Goal: Task Accomplishment & Management: Use online tool/utility

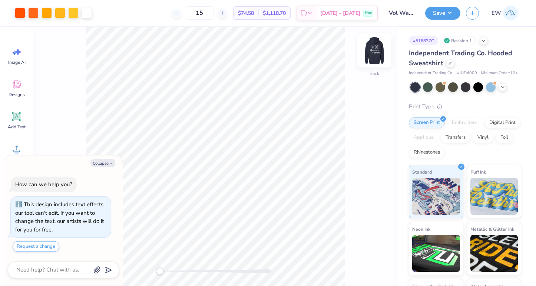
click at [370, 50] on img at bounding box center [374, 51] width 30 height 30
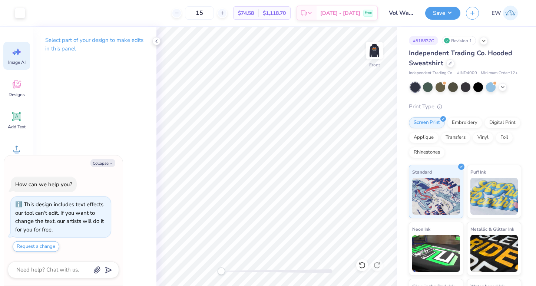
click at [16, 57] on div "Image AI" at bounding box center [16, 56] width 27 height 28
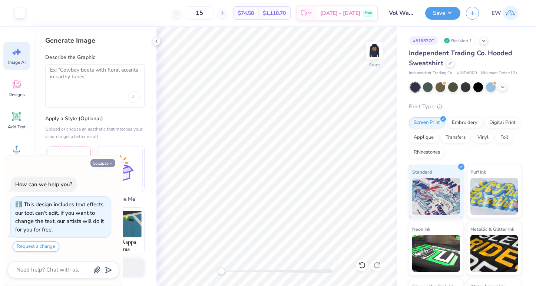
click at [111, 162] on icon "button" at bounding box center [111, 163] width 4 height 4
type textarea "x"
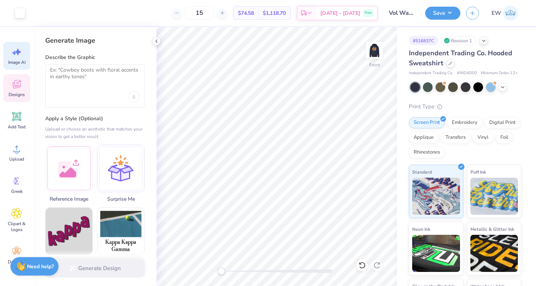
click at [19, 94] on span "Designs" at bounding box center [17, 95] width 16 height 6
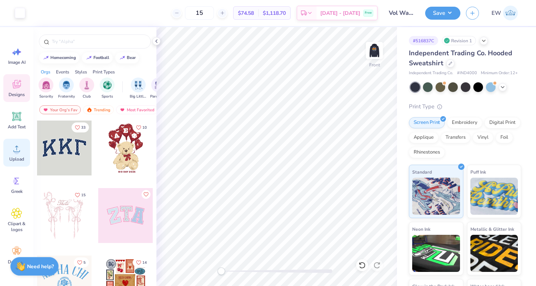
click at [17, 155] on div "Upload" at bounding box center [16, 153] width 27 height 28
click at [13, 56] on icon at bounding box center [16, 51] width 11 height 11
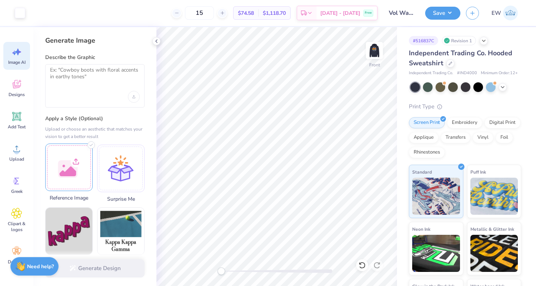
click at [75, 163] on div at bounding box center [68, 166] width 47 height 47
click at [96, 62] on div "Describe the Graphic" at bounding box center [94, 81] width 99 height 54
click at [92, 86] on div at bounding box center [94, 85] width 99 height 43
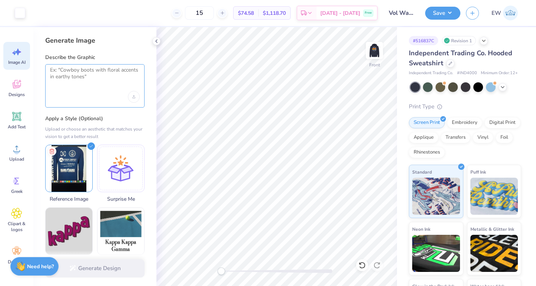
click at [92, 76] on textarea at bounding box center [95, 76] width 90 height 19
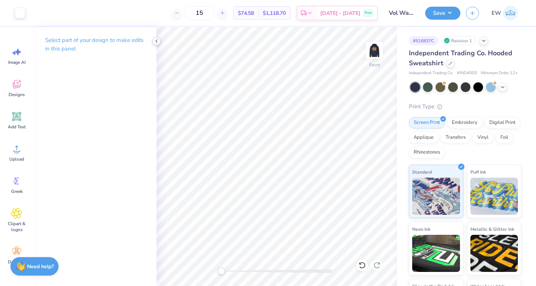
click at [156, 40] on icon at bounding box center [156, 41] width 6 height 6
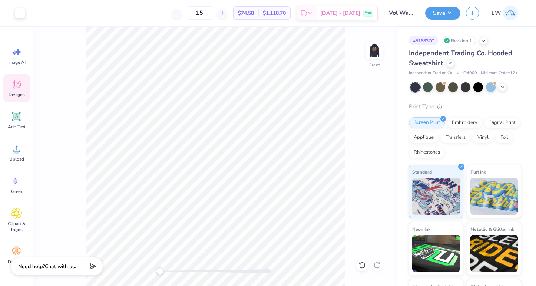
click at [21, 85] on icon at bounding box center [16, 84] width 11 height 11
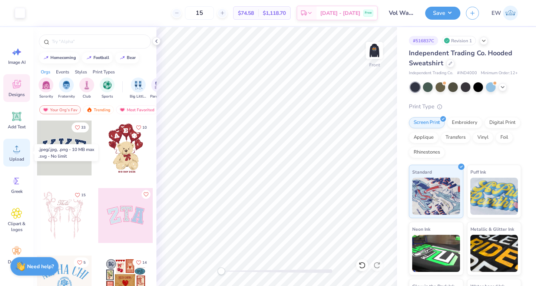
click at [19, 157] on span "Upload" at bounding box center [16, 159] width 15 height 6
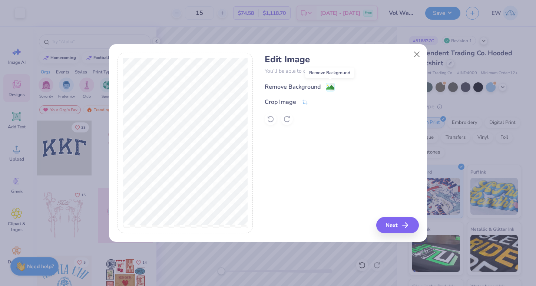
click at [331, 87] on image at bounding box center [330, 87] width 8 height 8
click at [399, 223] on button "Next" at bounding box center [398, 225] width 43 height 16
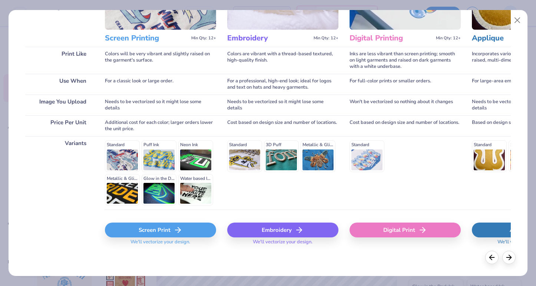
scroll to position [83, 0]
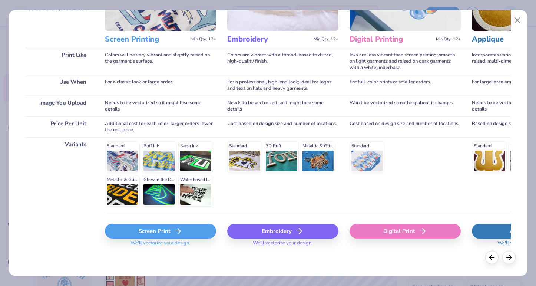
click at [181, 234] on icon at bounding box center [177, 230] width 9 height 9
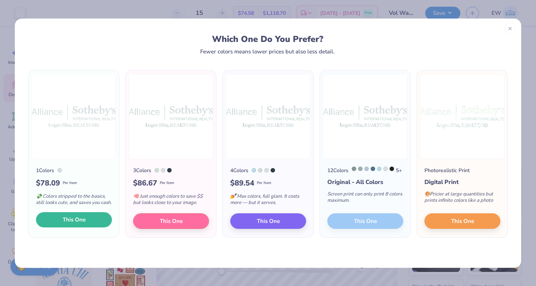
click at [82, 224] on span "This One" at bounding box center [74, 219] width 23 height 9
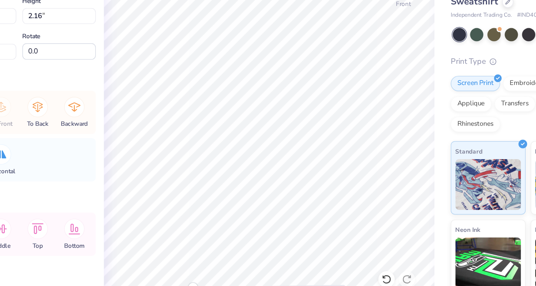
type input "7.76"
type input "2.16"
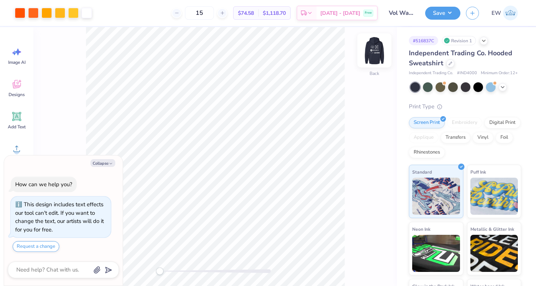
click at [374, 52] on img at bounding box center [374, 51] width 30 height 30
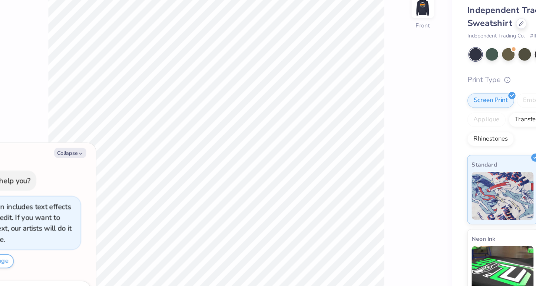
type textarea "x"
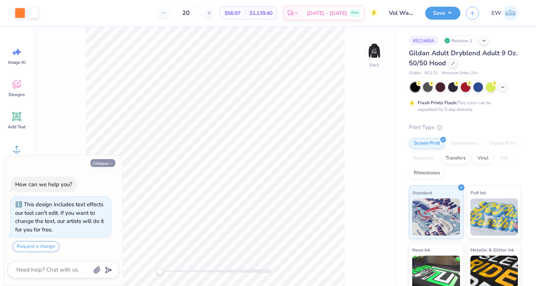
click at [102, 163] on button "Collapse" at bounding box center [102, 163] width 25 height 8
type textarea "x"
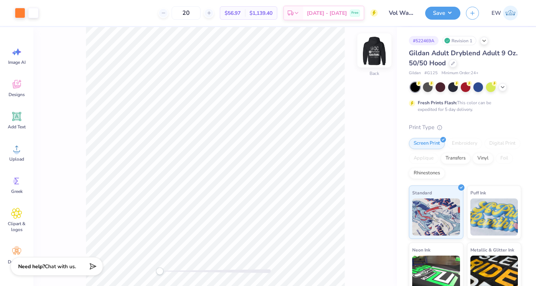
click at [371, 48] on img at bounding box center [374, 51] width 30 height 30
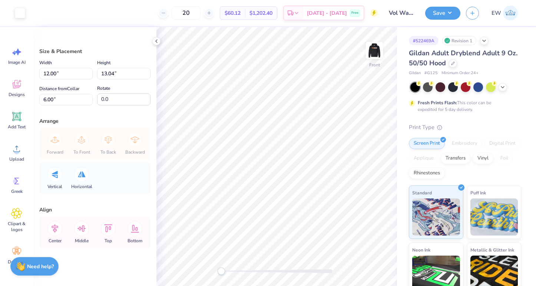
type input "9.64"
type input "10.47"
type input "9.18"
type input "9.98"
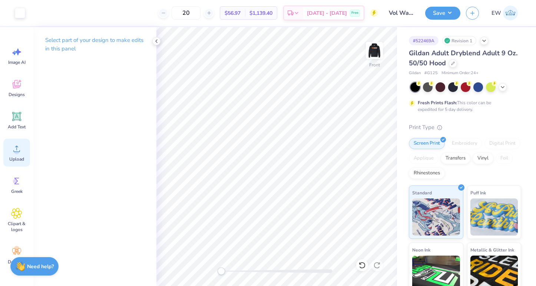
click at [15, 153] on circle at bounding box center [16, 151] width 5 height 5
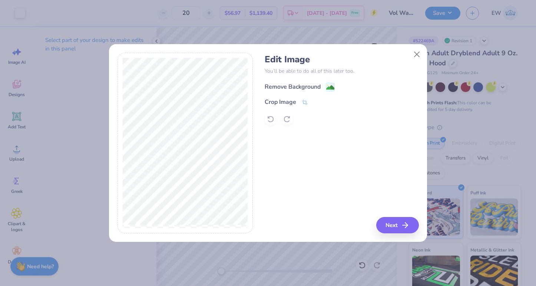
click at [328, 87] on image at bounding box center [330, 87] width 8 height 8
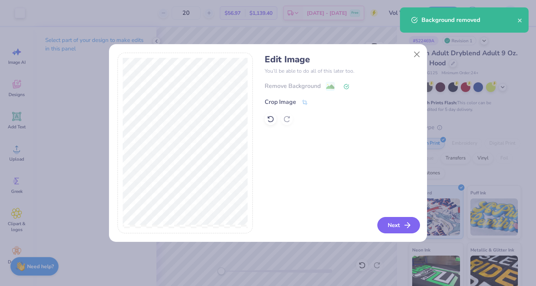
click at [399, 224] on button "Next" at bounding box center [398, 225] width 43 height 16
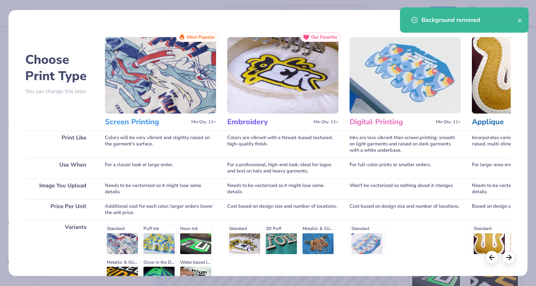
scroll to position [84, 0]
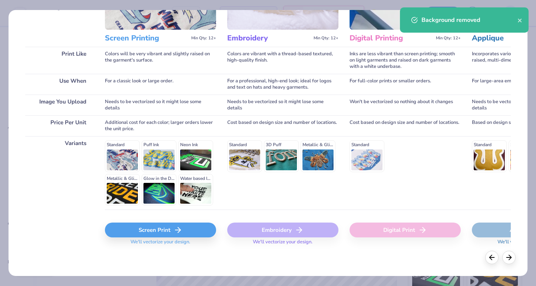
click at [165, 229] on div "Screen Print" at bounding box center [160, 229] width 111 height 15
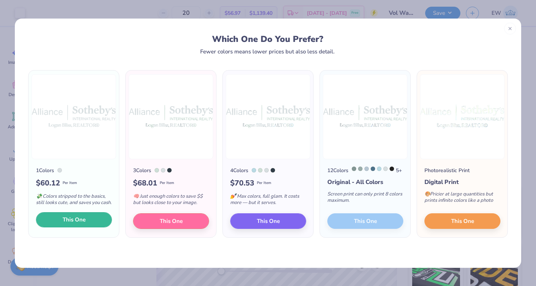
click at [79, 224] on span "This One" at bounding box center [74, 219] width 23 height 9
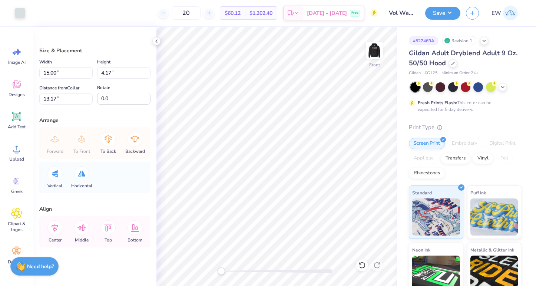
scroll to position [1, 0]
type input "7.81"
type input "2.17"
type input "17.18"
click at [20, 14] on div at bounding box center [20, 12] width 10 height 10
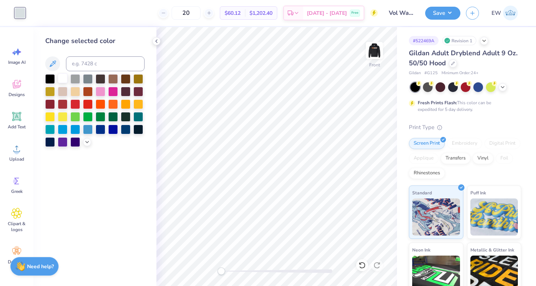
click at [60, 76] on div at bounding box center [63, 78] width 10 height 10
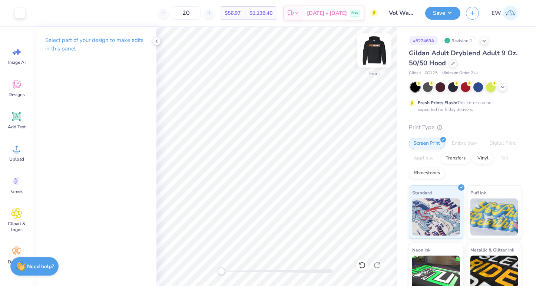
click at [373, 54] on img at bounding box center [374, 51] width 30 height 30
click at [448, 11] on button "Save" at bounding box center [442, 12] width 35 height 13
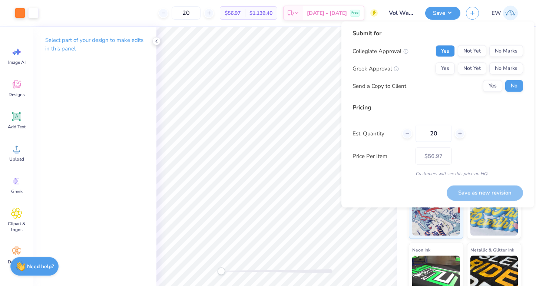
click at [444, 55] on button "Yes" at bounding box center [444, 51] width 19 height 12
click at [505, 66] on button "No Marks" at bounding box center [506, 69] width 34 height 12
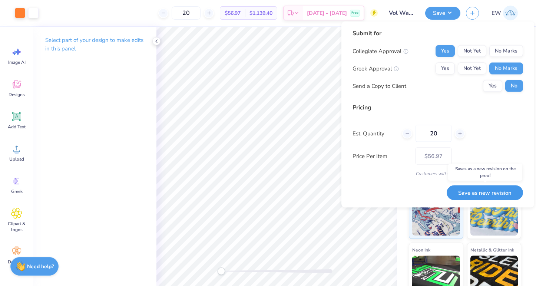
click at [489, 195] on button "Save as new revision" at bounding box center [485, 192] width 76 height 15
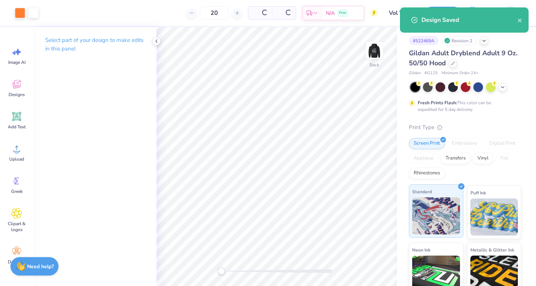
type input "$56.97"
click at [520, 21] on icon "close" at bounding box center [520, 21] width 4 height 4
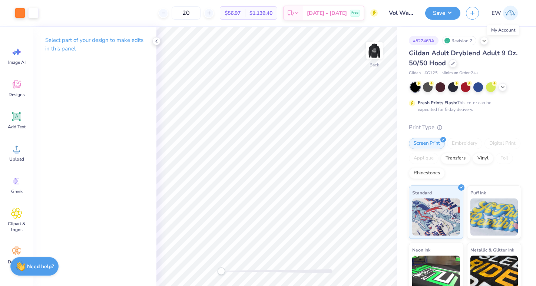
click at [509, 16] on img at bounding box center [510, 13] width 15 height 15
click at [374, 51] on img at bounding box center [374, 51] width 30 height 30
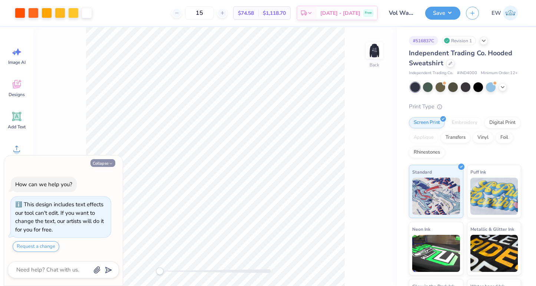
click at [110, 163] on icon "button" at bounding box center [111, 163] width 4 height 4
type textarea "x"
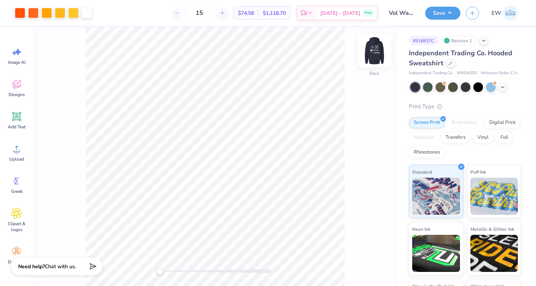
click at [375, 49] on img at bounding box center [374, 51] width 30 height 30
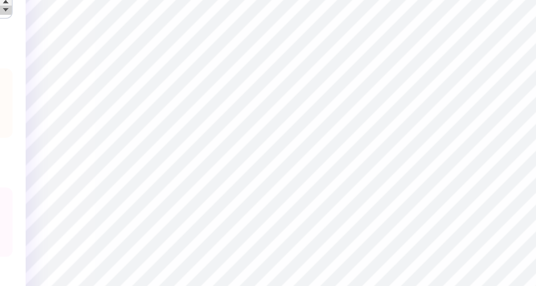
type input "16.78"
type input "0.52"
type input "0.83"
type input "14.63"
type input "0.24"
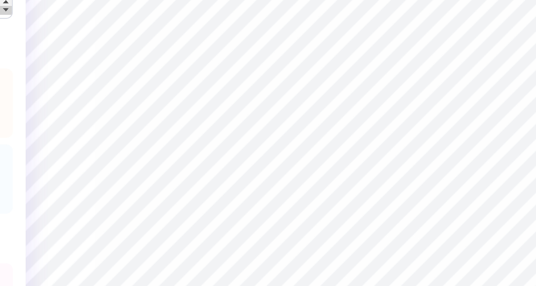
type input "0.27"
type input "15.19"
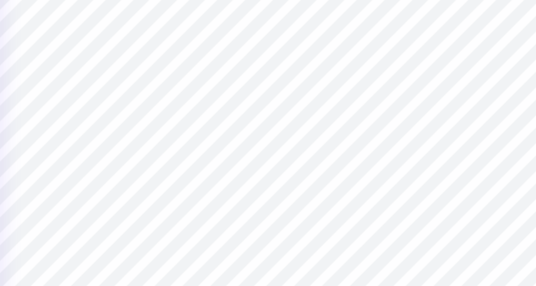
type input "18.10"
type input "13.81"
type input "16.08"
type input "6.00"
type input "10.13"
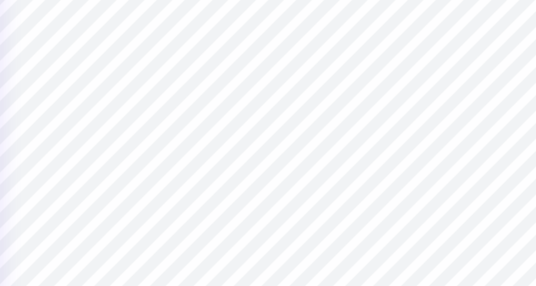
type input "9.82"
type input "10.09"
type input "13.81"
type input "13.21"
type input "12.75"
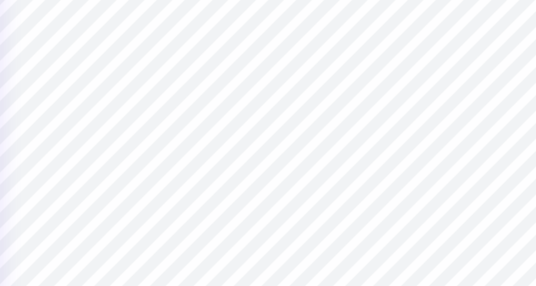
type input "2.66"
type input "10.09"
type input "2.35"
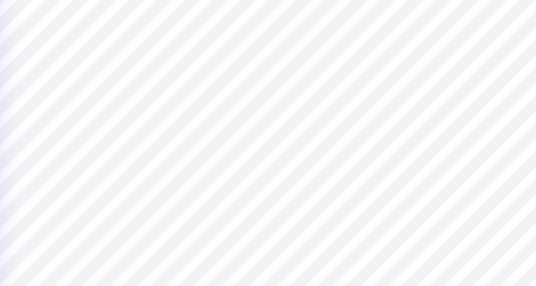
type input "10.41"
type input "2.27"
type input "10.48"
type input "0.47"
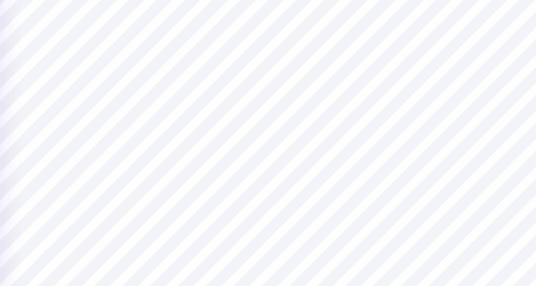
type input "0.62"
type input "11.66"
type input "2.51"
type input "10.24"
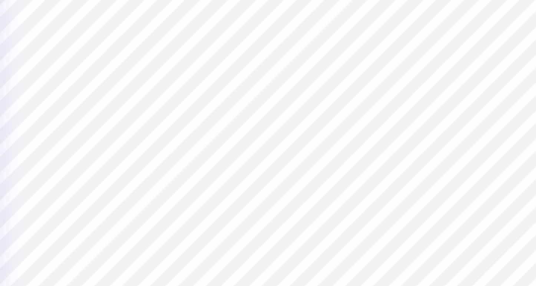
type input "2.64"
type input "10.12"
type input "2.28"
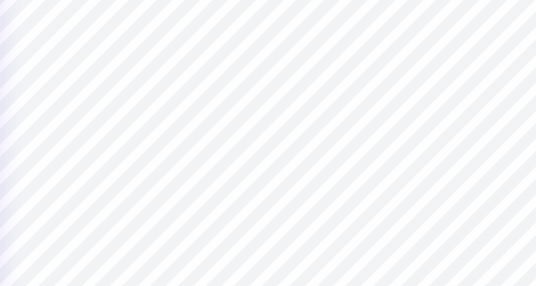
type input "10.47"
type input "1.99"
type input "10.76"
type input "10.14"
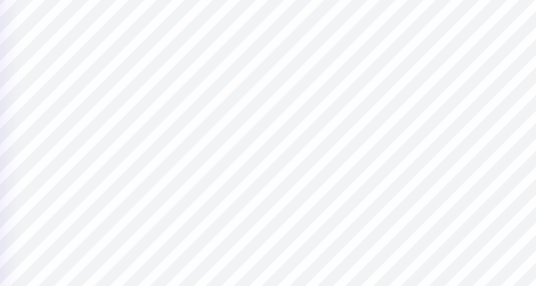
type input "12.75"
type input "15.10"
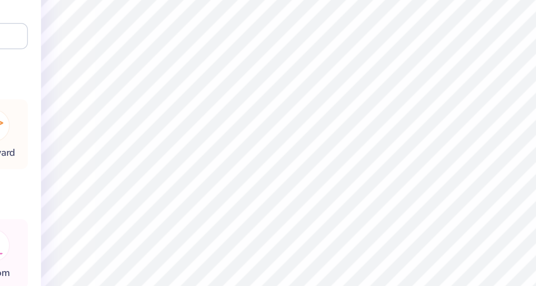
type input "10.52"
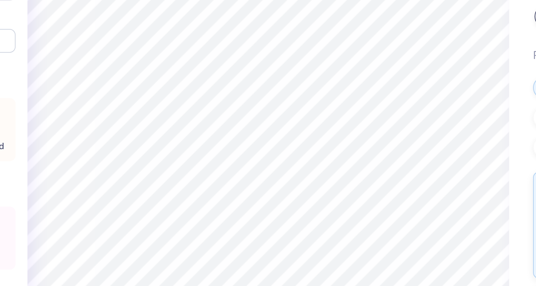
type input "12.55"
type input "14.76"
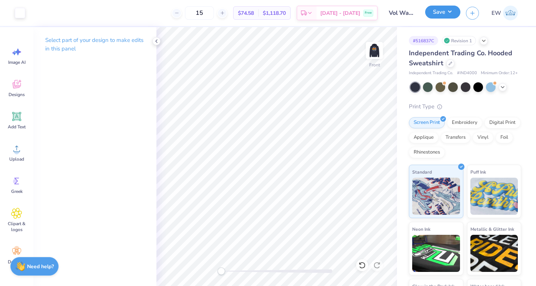
click at [442, 16] on button "Save" at bounding box center [442, 12] width 35 height 13
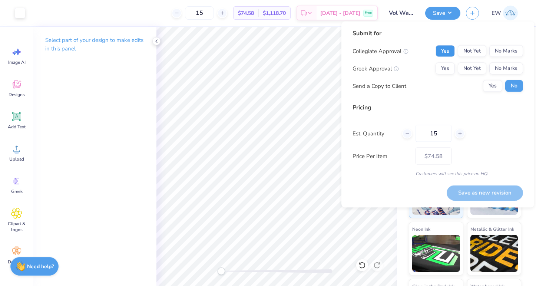
click at [440, 50] on button "Yes" at bounding box center [444, 51] width 19 height 12
click at [501, 67] on button "No Marks" at bounding box center [506, 69] width 34 height 12
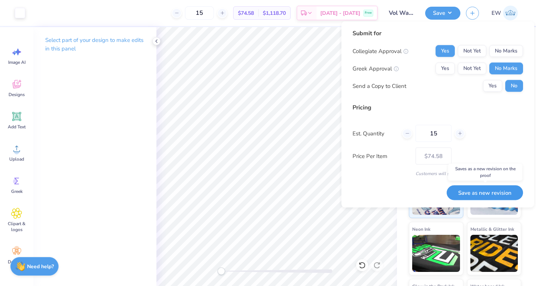
click at [470, 191] on button "Save as new revision" at bounding box center [485, 192] width 76 height 15
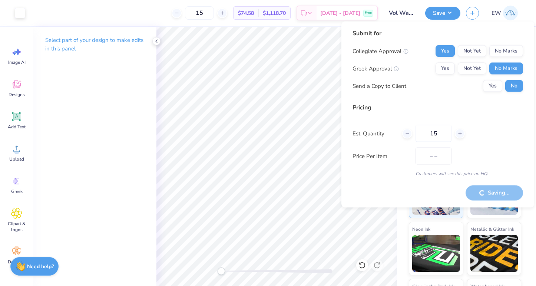
type input "$74.58"
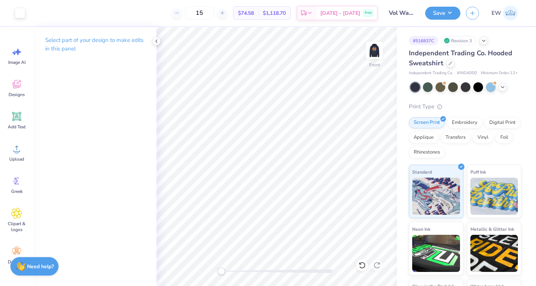
click at [504, 16] on img at bounding box center [510, 13] width 15 height 15
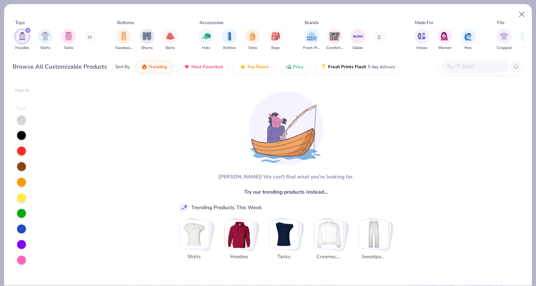
scroll to position [21, 0]
click at [523, 12] on button "Close" at bounding box center [522, 14] width 14 height 14
type textarea "x"
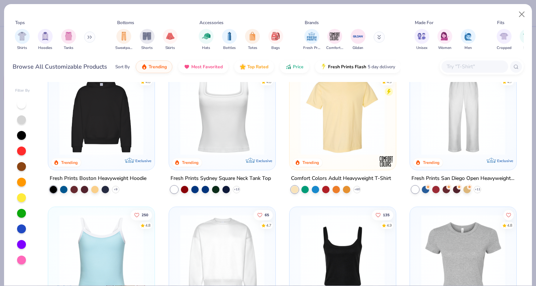
scroll to position [172, 0]
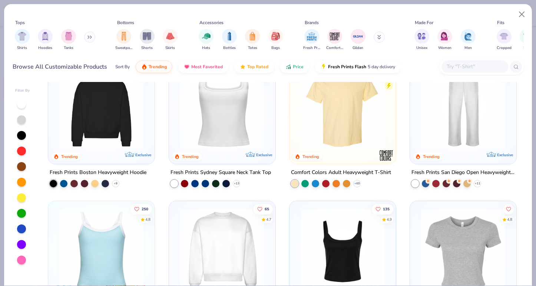
click at [468, 66] on input "text" at bounding box center [474, 66] width 57 height 9
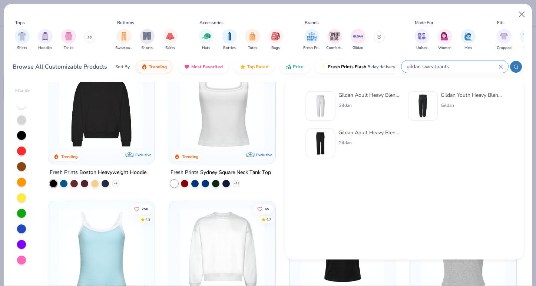
click at [515, 67] on icon at bounding box center [515, 66] width 5 height 5
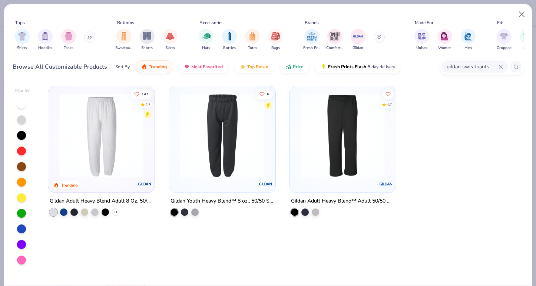
type input "gildan sweatpants"
click at [99, 166] on img at bounding box center [102, 135] width 92 height 84
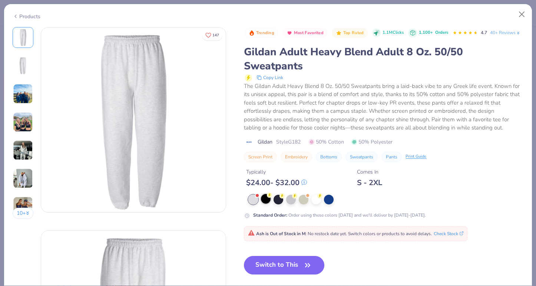
click at [266, 200] on div at bounding box center [266, 199] width 10 height 10
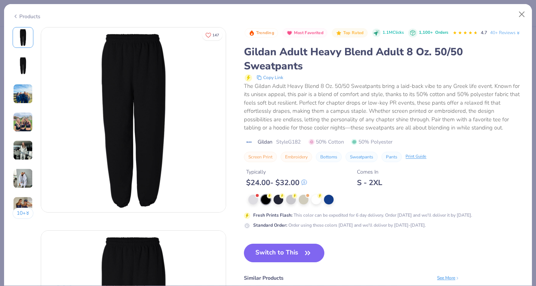
click at [23, 154] on img at bounding box center [23, 150] width 20 height 20
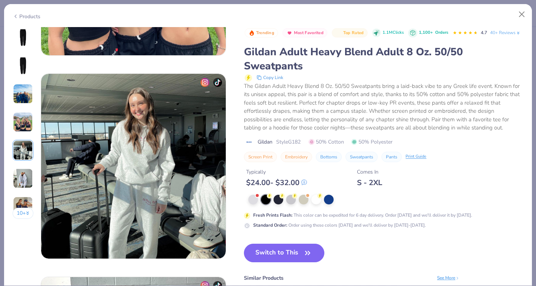
scroll to position [812, 0]
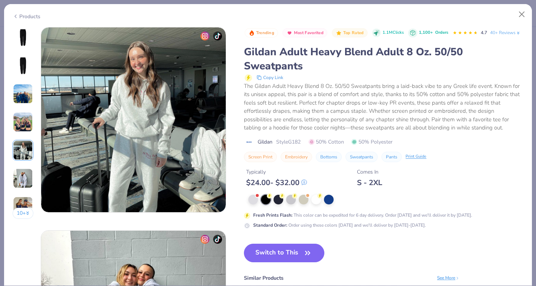
click at [23, 185] on img at bounding box center [23, 178] width 20 height 20
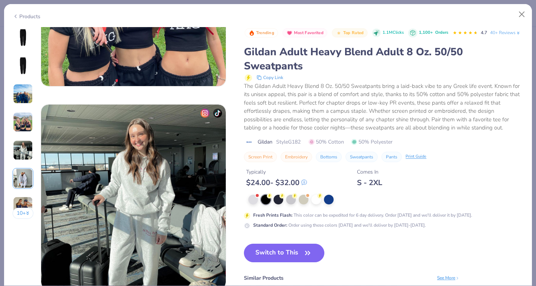
click at [25, 36] on img at bounding box center [23, 38] width 18 height 18
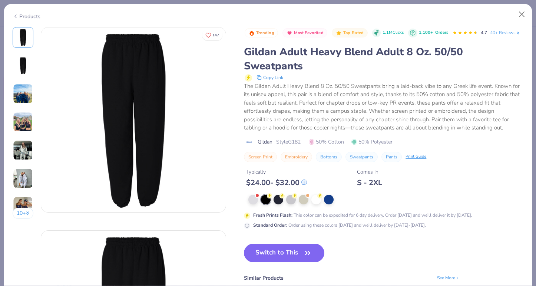
scroll to position [59, 0]
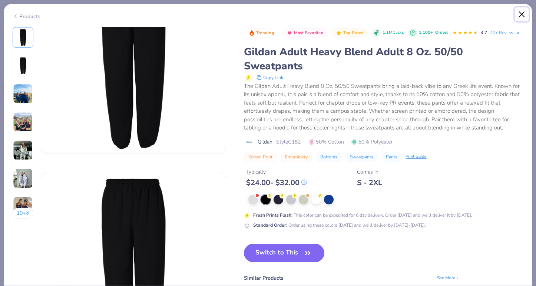
click at [522, 15] on button "Close" at bounding box center [522, 14] width 14 height 14
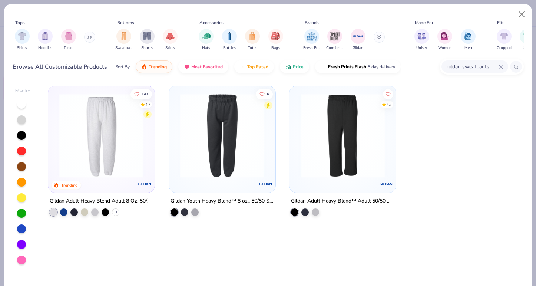
click at [110, 150] on img at bounding box center [102, 135] width 92 height 84
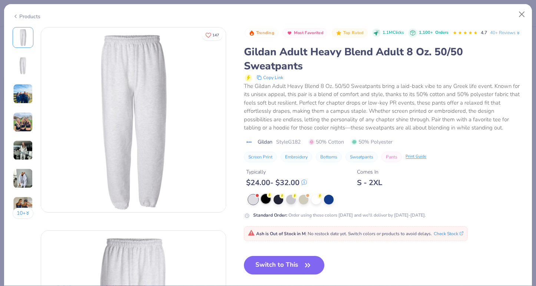
click at [269, 199] on div at bounding box center [266, 199] width 10 height 10
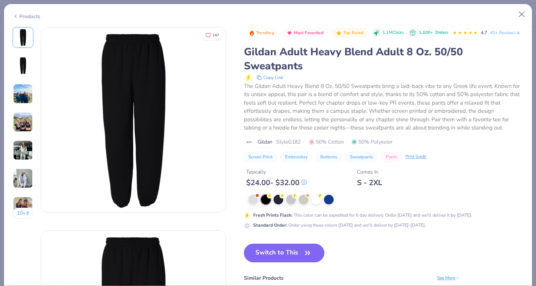
click at [288, 249] on button "Switch to This" at bounding box center [284, 252] width 80 height 19
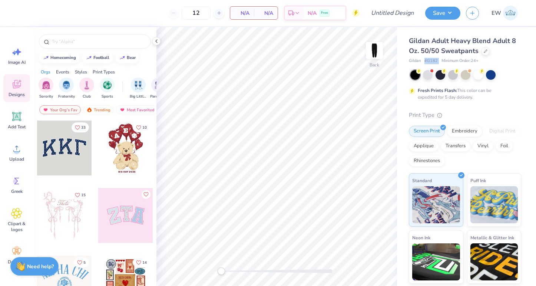
drag, startPoint x: 424, startPoint y: 60, endPoint x: 439, endPoint y: 61, distance: 15.2
click at [439, 61] on div "Gildan # G182 Minimum Order: 24 +" at bounding box center [465, 61] width 112 height 6
copy span "# G182"
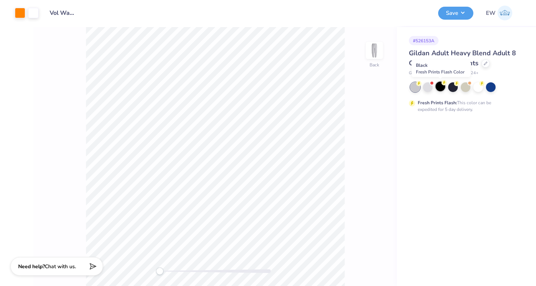
click at [442, 86] on div at bounding box center [440, 87] width 10 height 10
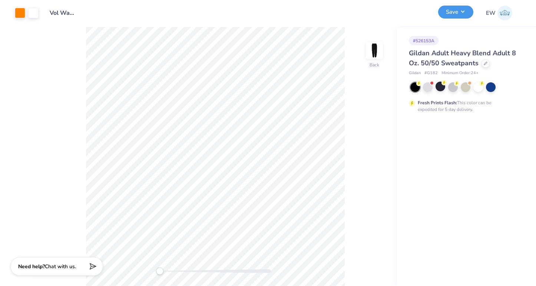
click at [460, 19] on div "Save" at bounding box center [455, 13] width 35 height 13
click at [457, 13] on button "Save" at bounding box center [455, 12] width 35 height 13
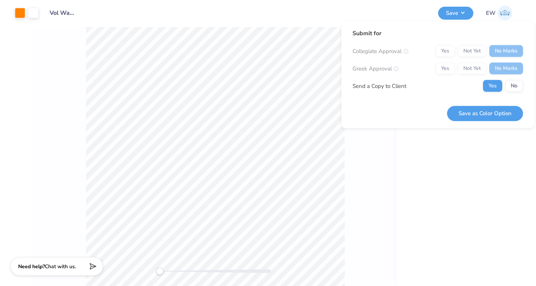
click at [442, 51] on div "Yes Not Yet No Marks" at bounding box center [478, 51] width 87 height 12
click at [511, 84] on button "No" at bounding box center [514, 86] width 18 height 12
click at [484, 114] on button "Save as Color Option" at bounding box center [485, 113] width 76 height 15
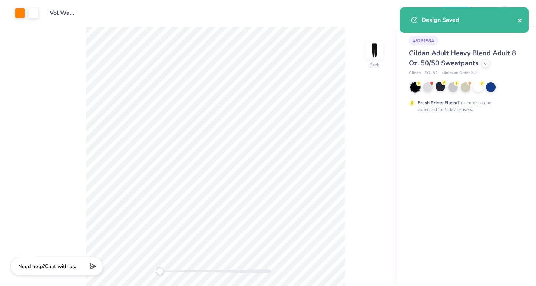
click at [518, 20] on icon "close" at bounding box center [519, 20] width 5 height 6
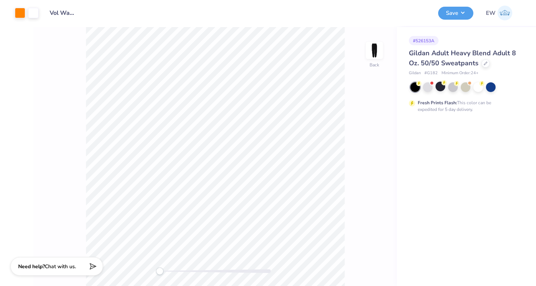
click at [505, 16] on img at bounding box center [504, 13] width 15 height 15
